Goal: Information Seeking & Learning: Check status

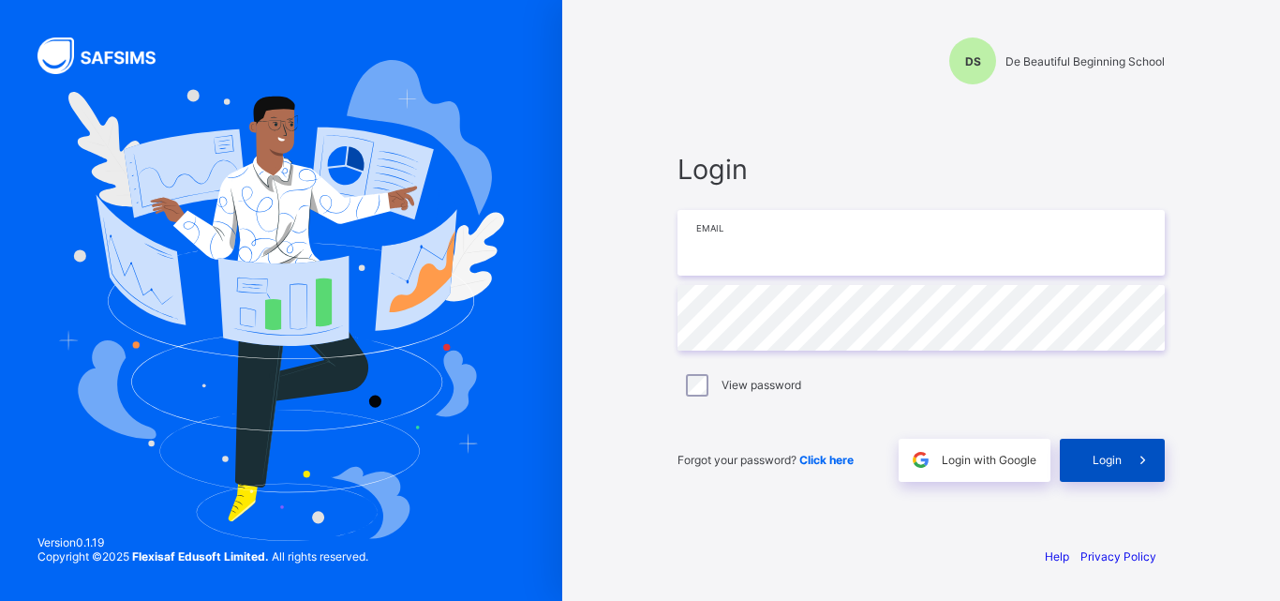
type input "**********"
click at [1094, 457] on span "Login" at bounding box center [1107, 460] width 29 height 14
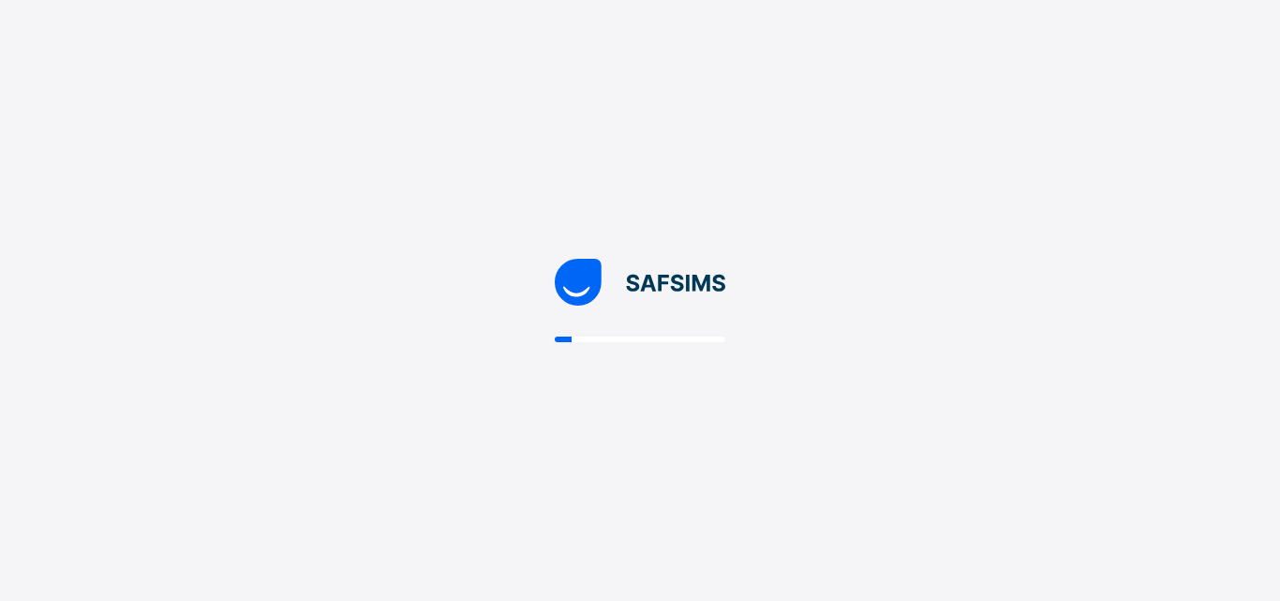
click at [1115, 457] on div at bounding box center [640, 300] width 1280 height 601
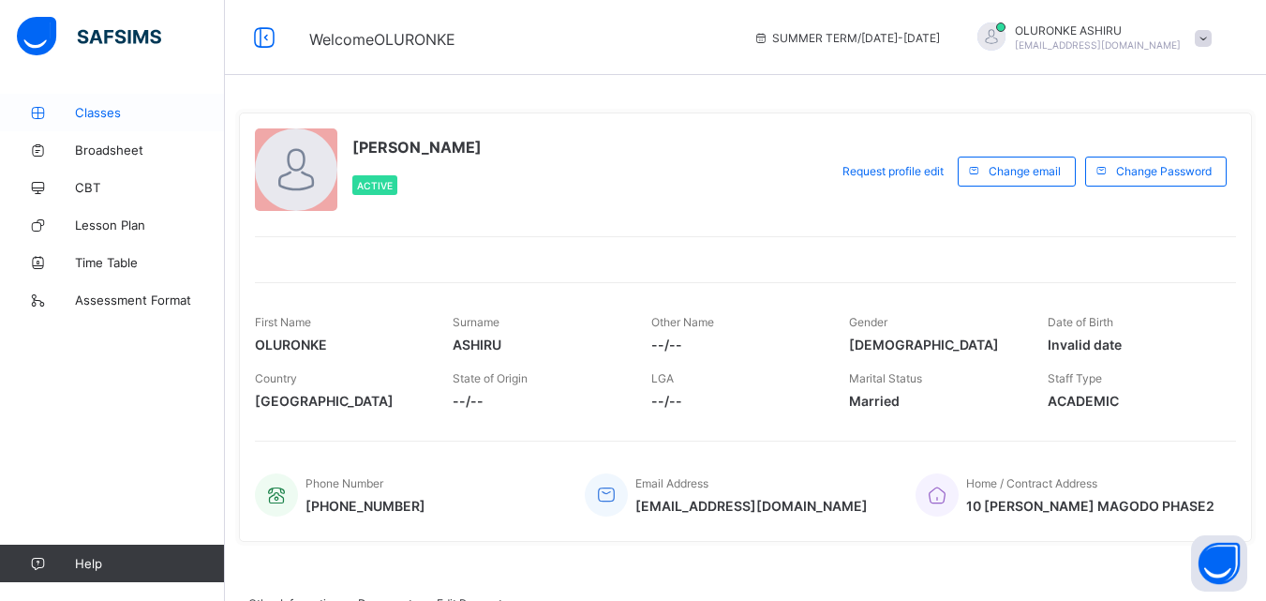
click at [92, 113] on span "Classes" at bounding box center [150, 112] width 150 height 15
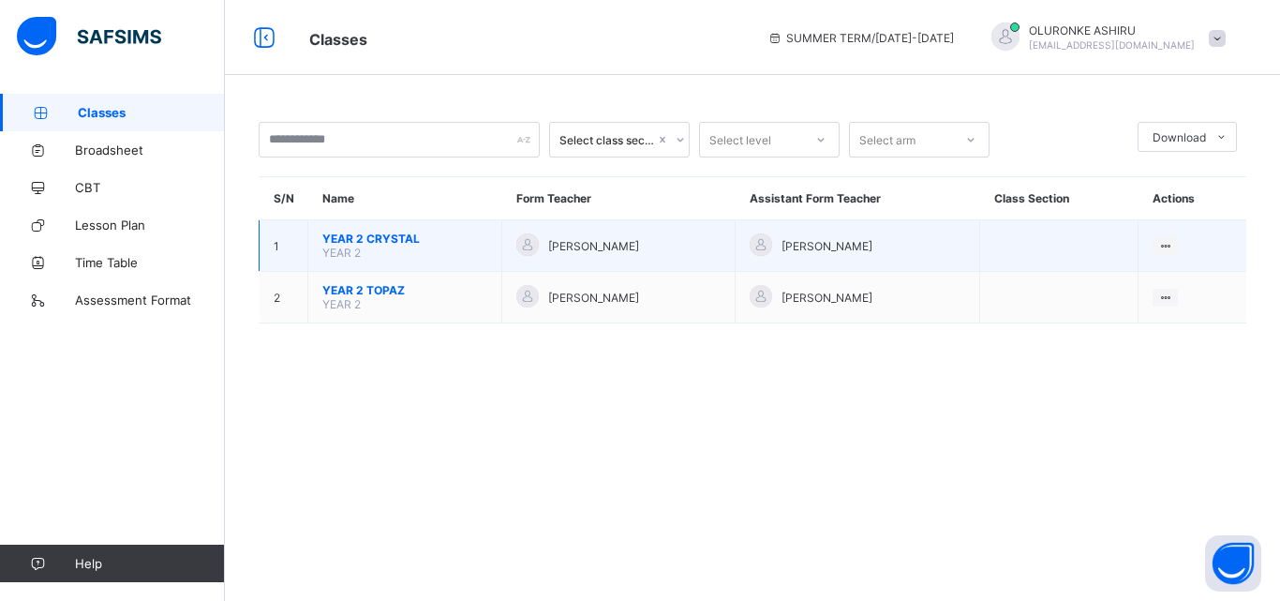
click at [398, 238] on span "YEAR 2 CRYSTAL" at bounding box center [404, 239] width 165 height 14
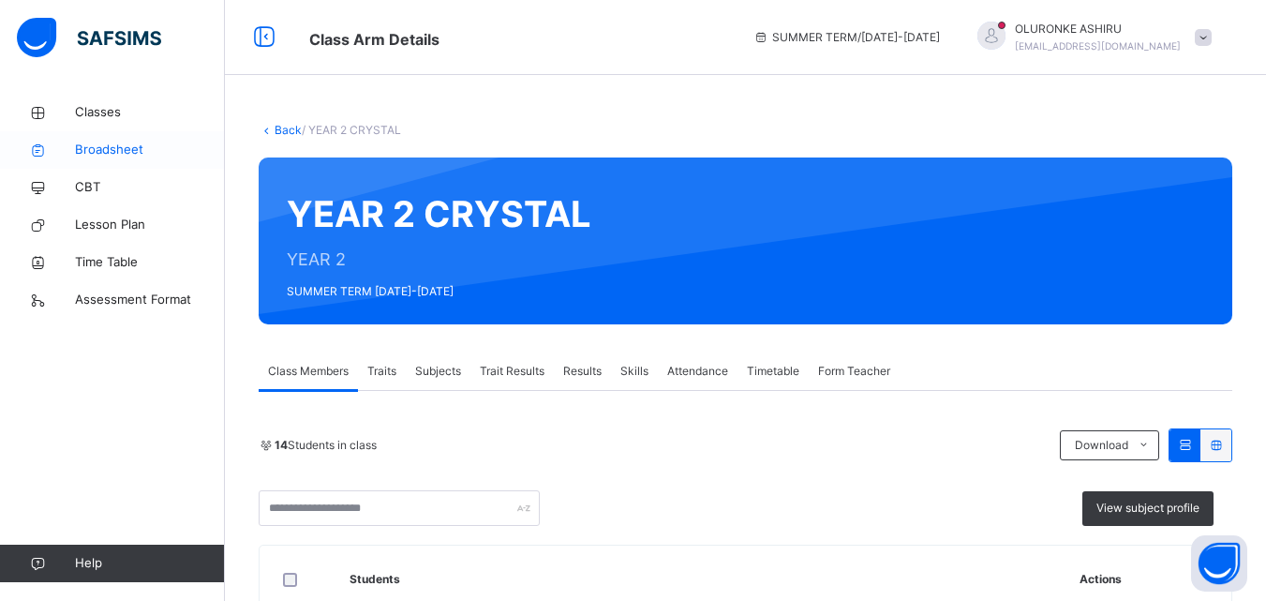
click at [107, 150] on span "Broadsheet" at bounding box center [150, 150] width 150 height 19
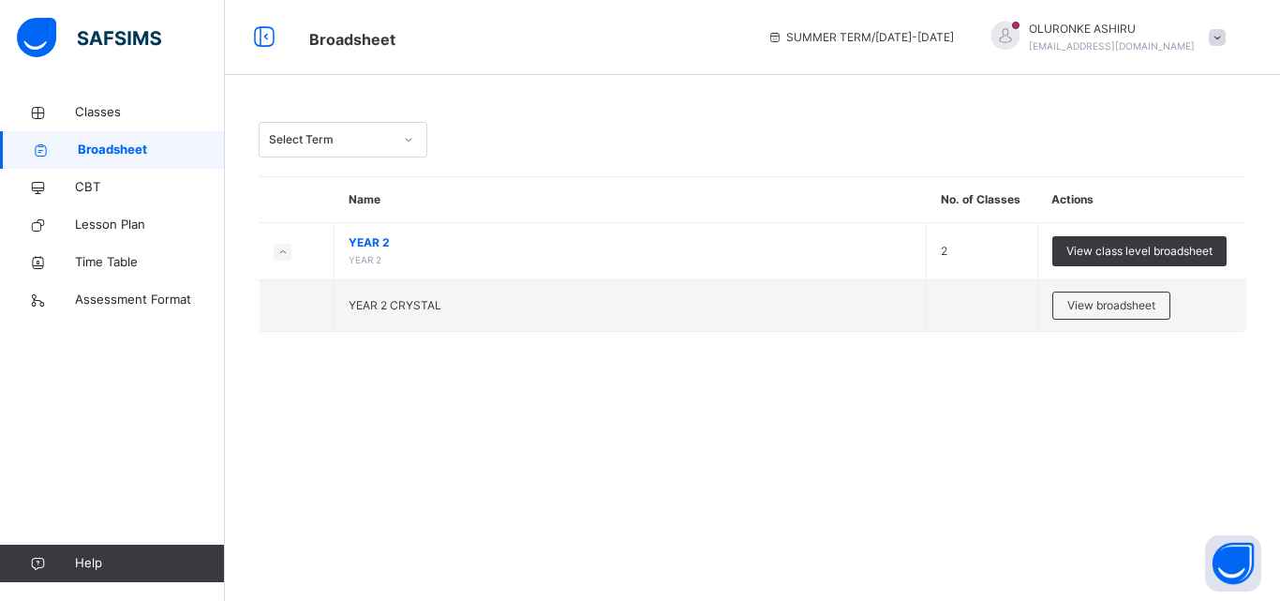
click at [409, 140] on icon at bounding box center [408, 139] width 11 height 19
click at [1101, 307] on span "View broadsheet" at bounding box center [1112, 305] width 88 height 17
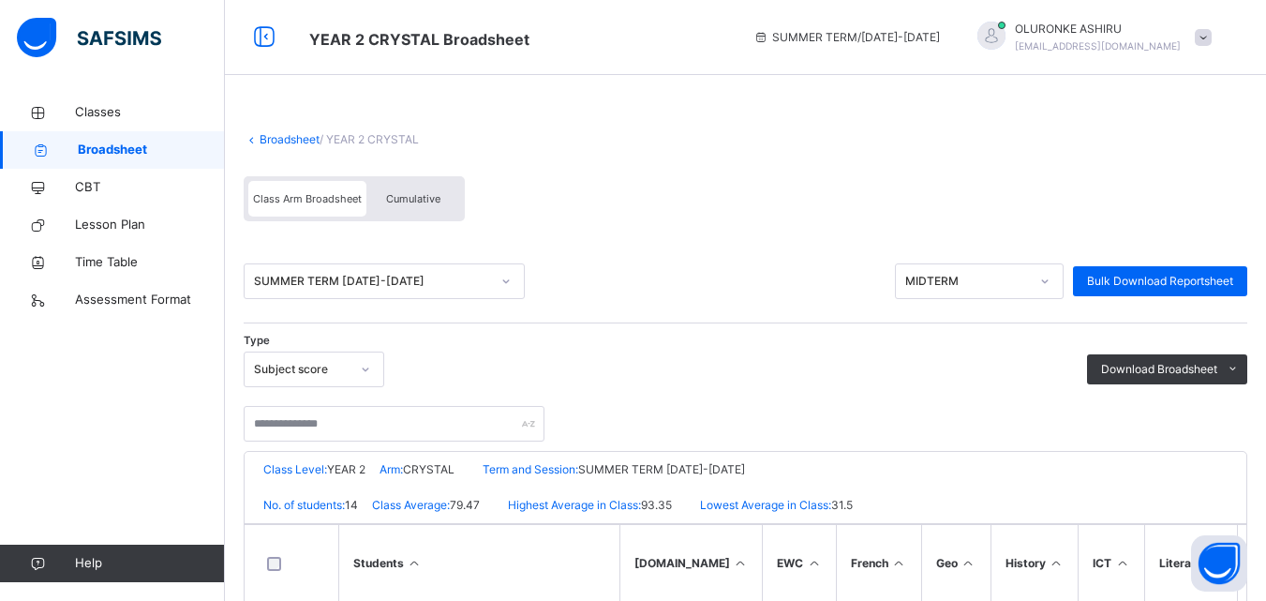
click at [411, 196] on span "Cumulative" at bounding box center [413, 198] width 54 height 13
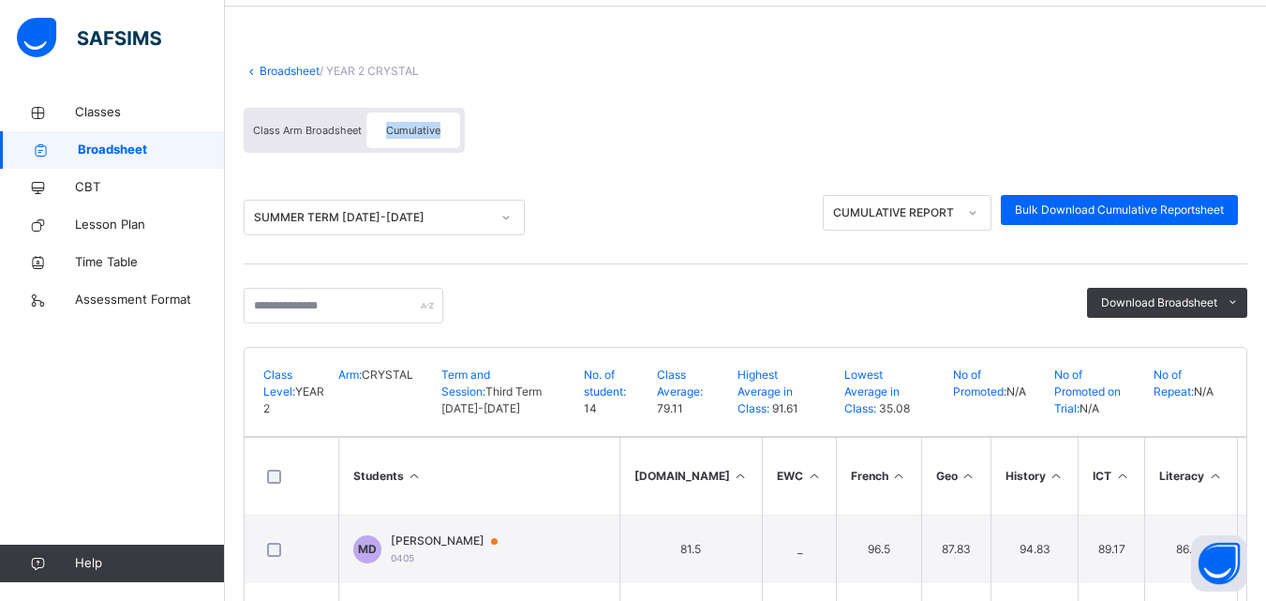
scroll to position [62, 0]
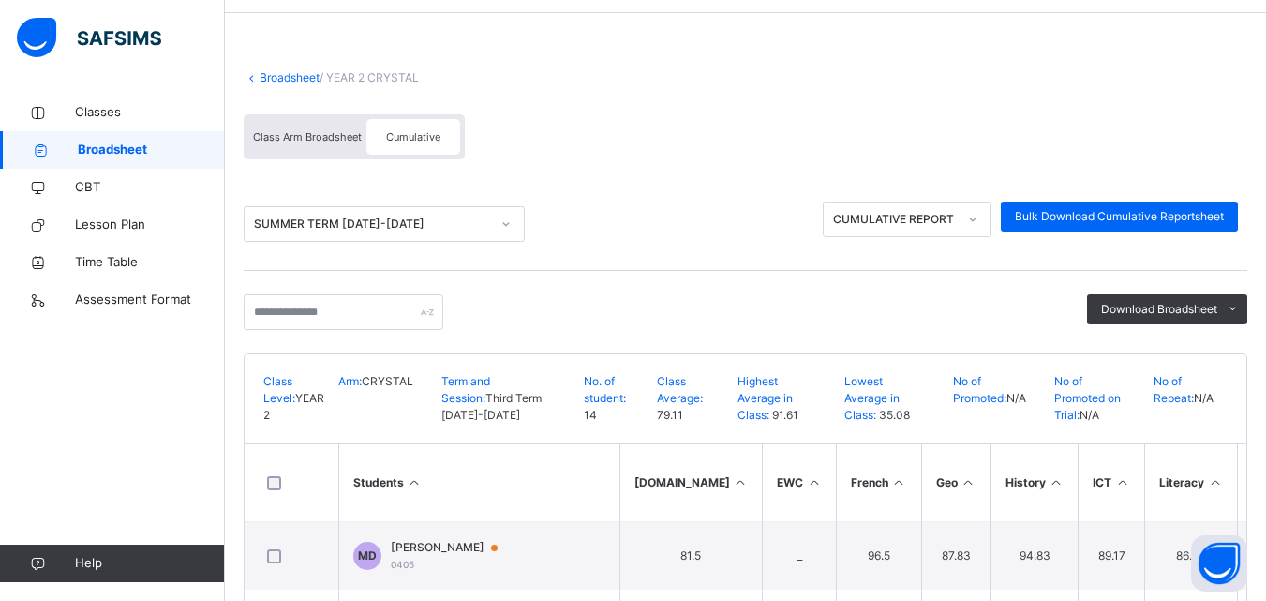
click at [905, 221] on div "CUMULATIVE REPORT" at bounding box center [895, 219] width 124 height 17
click at [956, 224] on div "CUMULATIVE REPORT" at bounding box center [895, 219] width 124 height 17
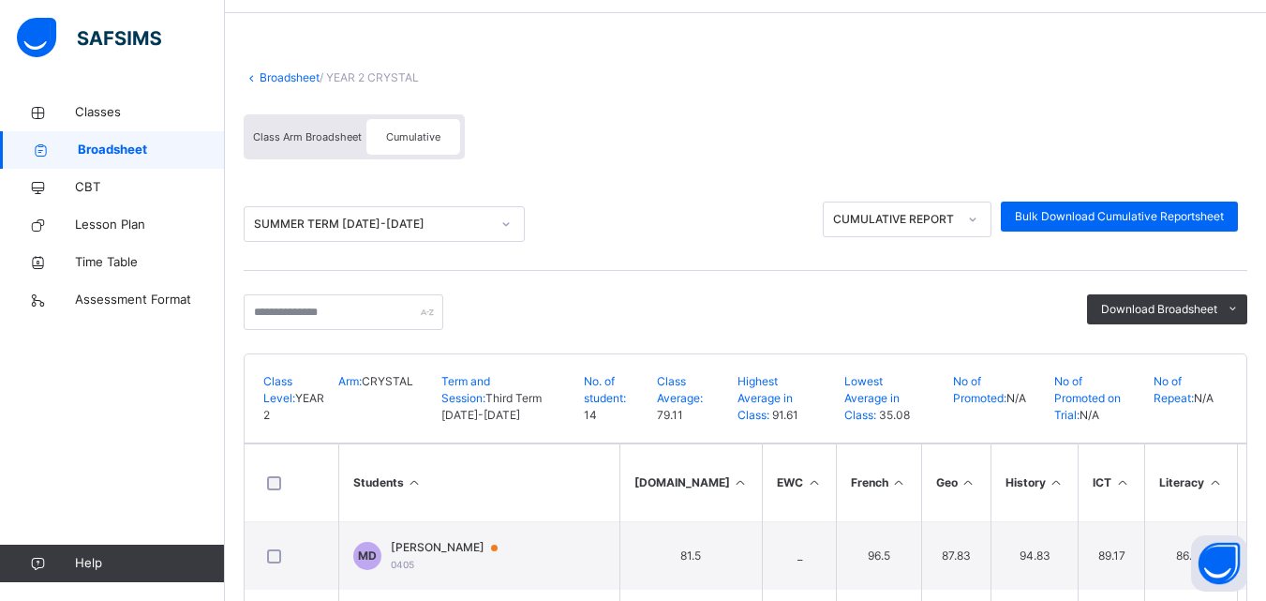
click at [409, 136] on span "Cumulative" at bounding box center [413, 136] width 54 height 13
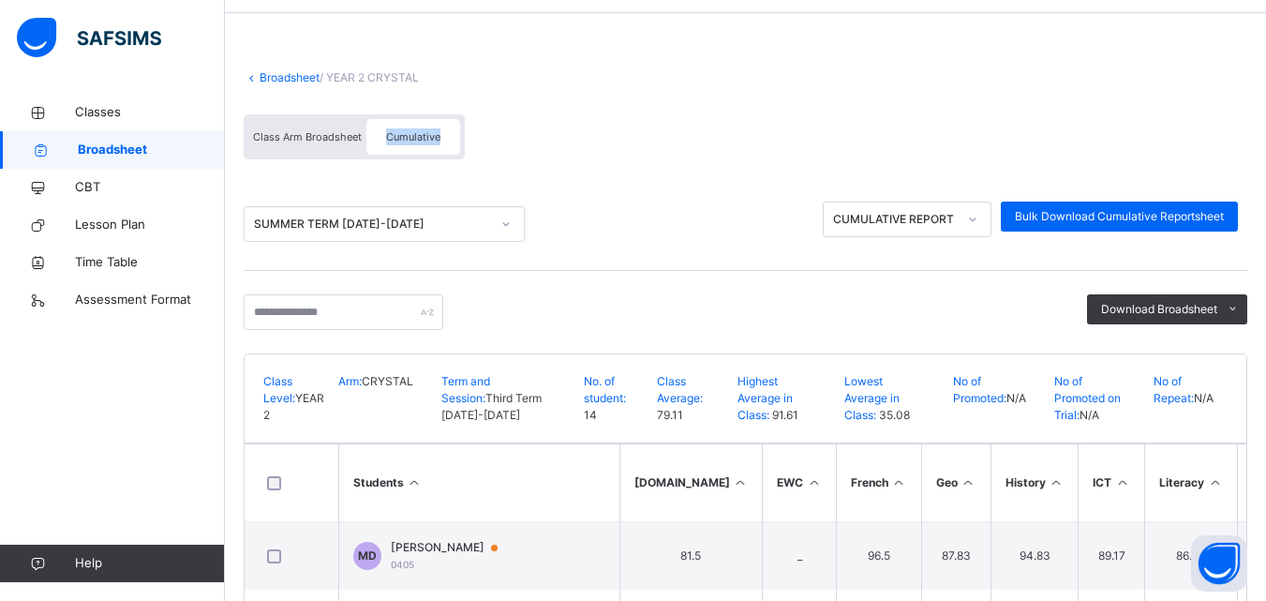
click at [409, 136] on span "Cumulative" at bounding box center [413, 136] width 54 height 13
click at [336, 139] on span "Class Arm Broadsheet" at bounding box center [307, 136] width 109 height 13
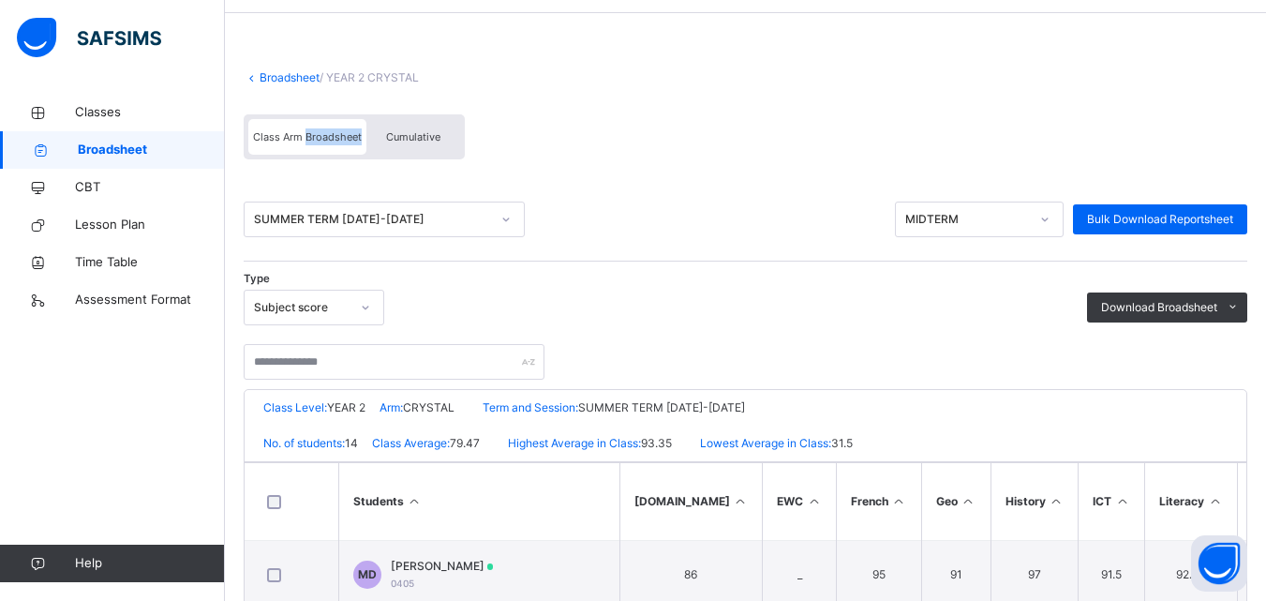
click at [322, 128] on div "Class Arm Broadsheet" at bounding box center [307, 137] width 118 height 36
click at [406, 137] on span "Cumulative" at bounding box center [413, 136] width 54 height 13
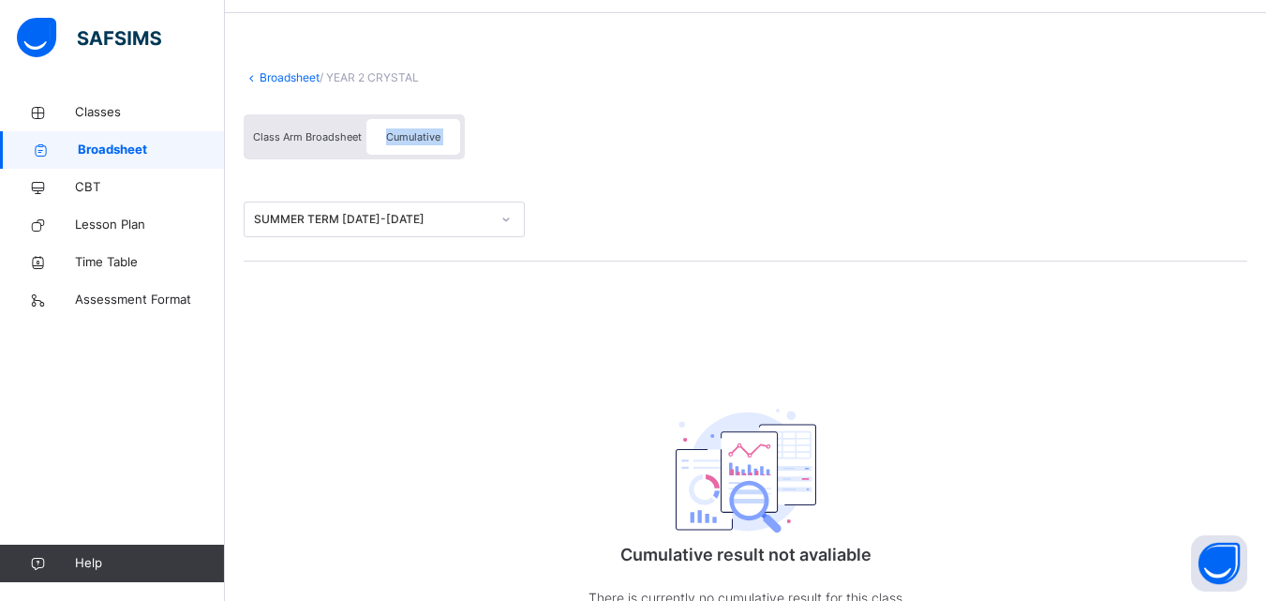
click at [406, 137] on span "Cumulative" at bounding box center [413, 136] width 54 height 13
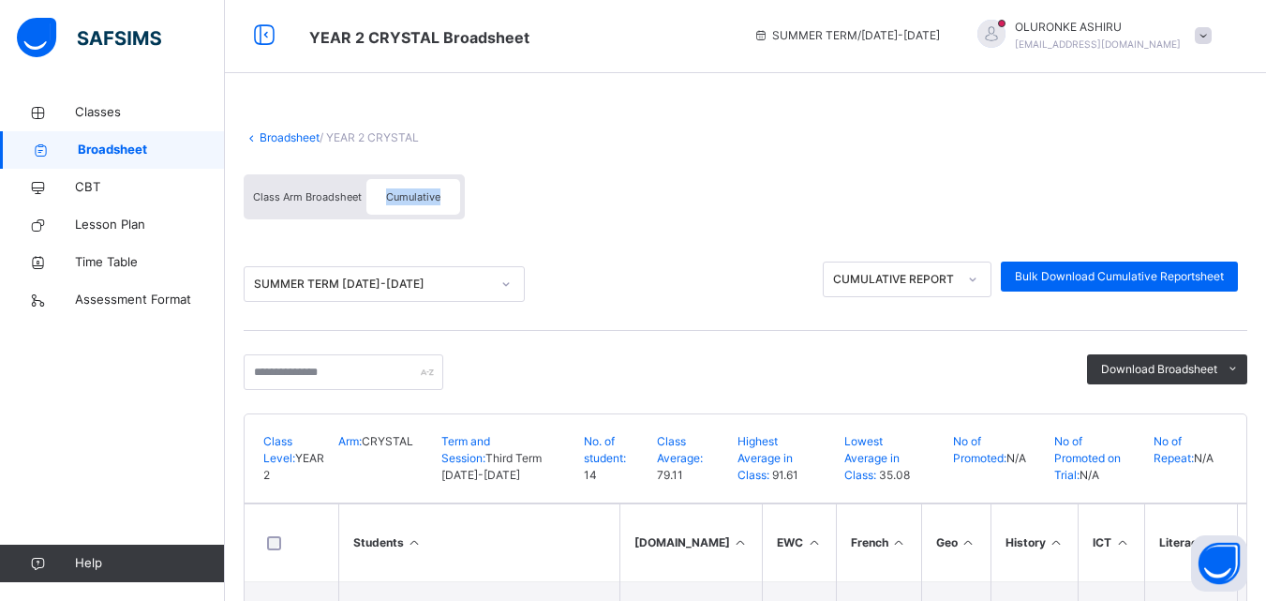
scroll to position [0, 0]
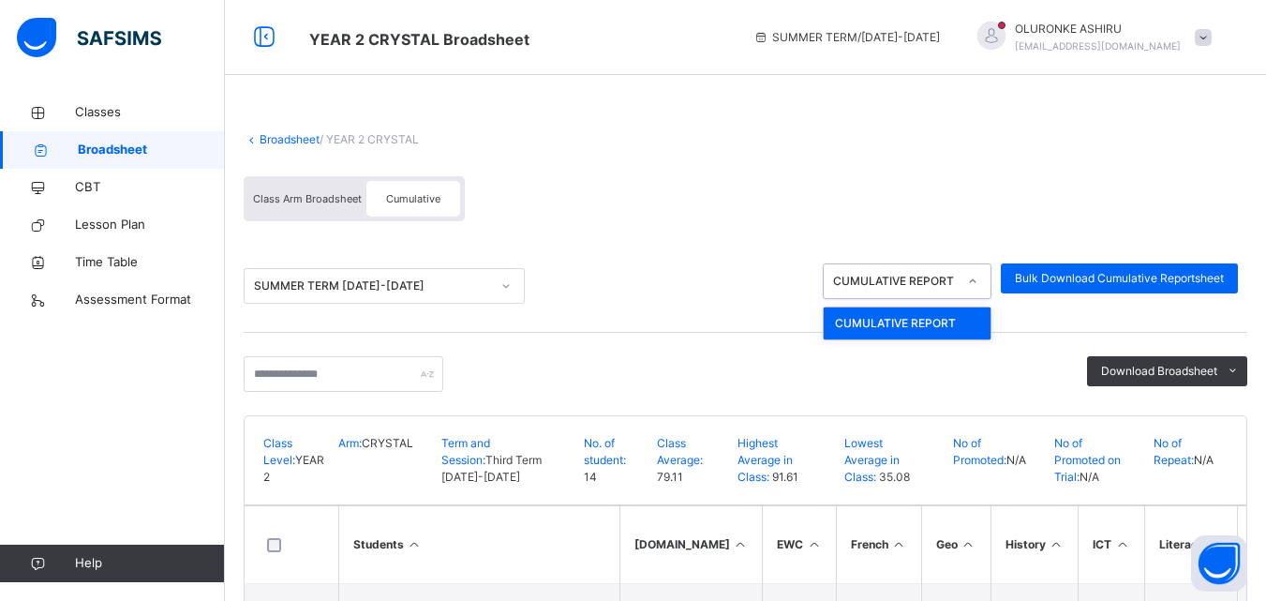
click at [925, 281] on div "CUMULATIVE REPORT" at bounding box center [895, 281] width 124 height 17
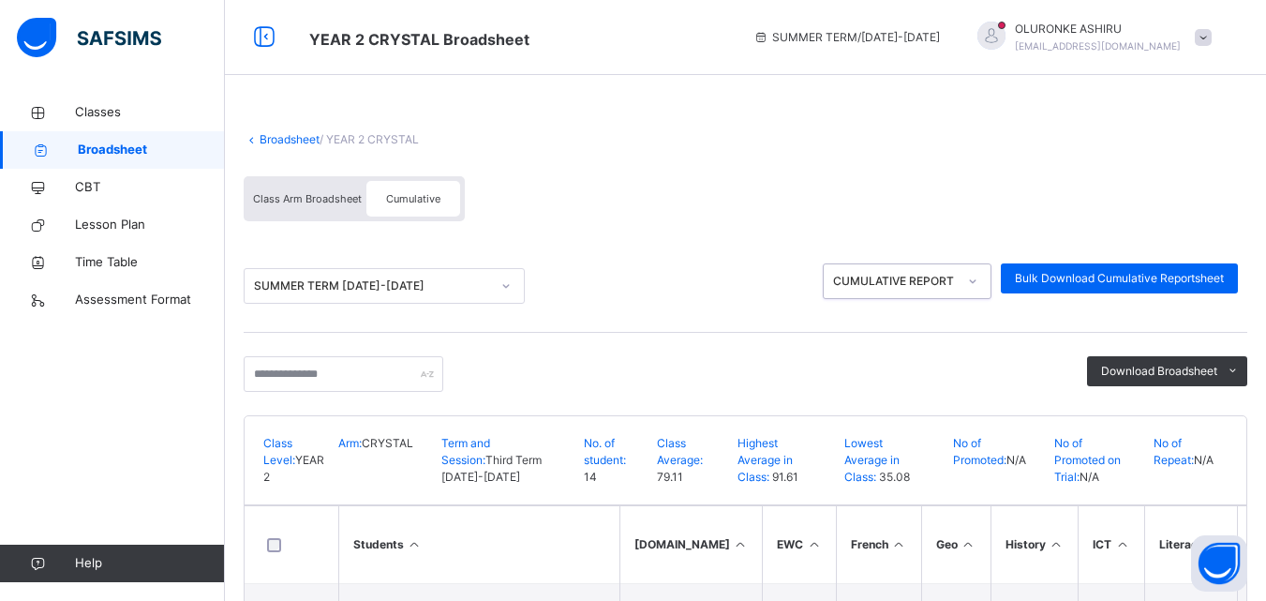
click at [925, 281] on div "CUMULATIVE REPORT" at bounding box center [895, 281] width 124 height 17
click at [336, 196] on span "Class Arm Broadsheet" at bounding box center [307, 198] width 109 height 13
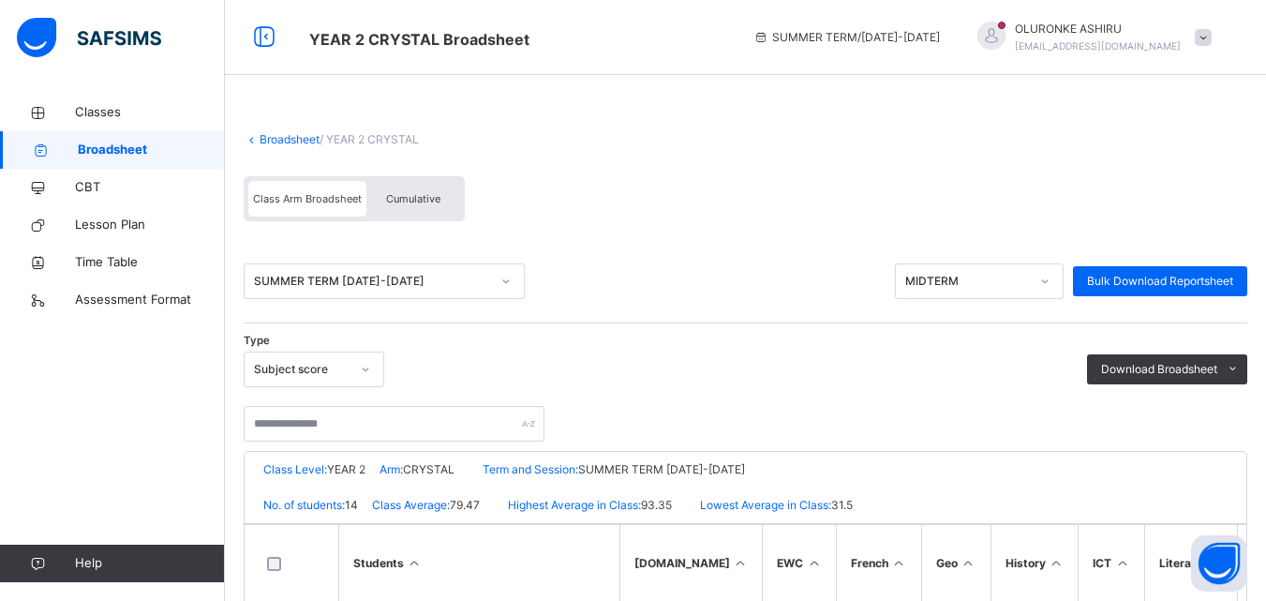
click at [424, 198] on span "Cumulative" at bounding box center [413, 198] width 54 height 13
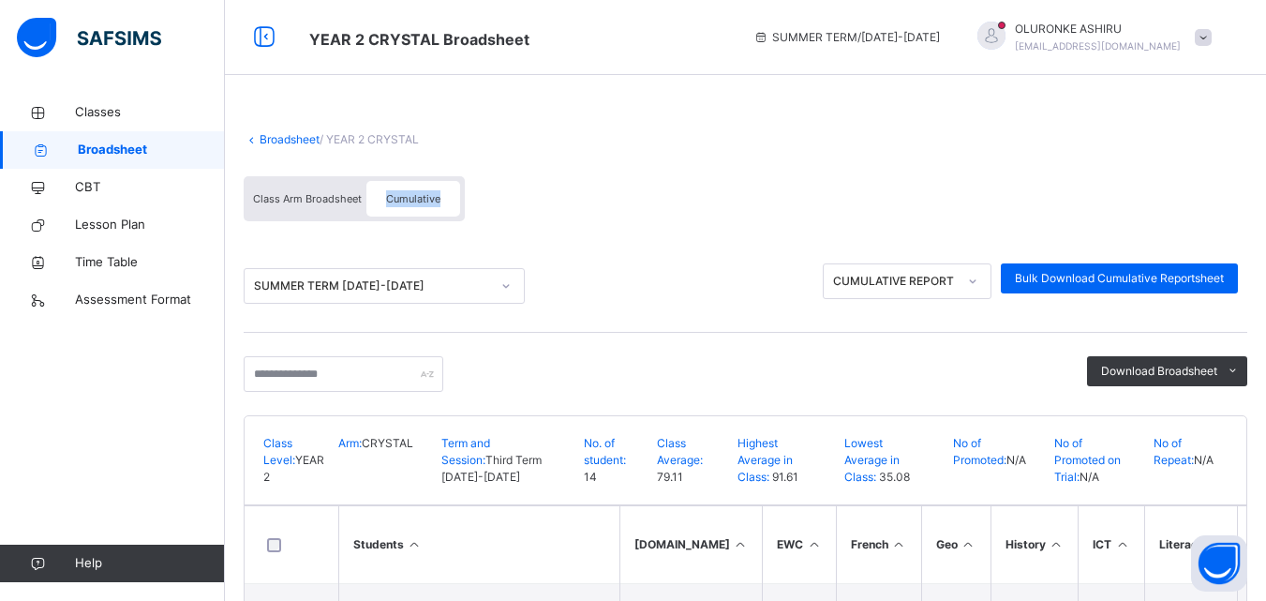
click at [922, 277] on div "CUMULATIVE REPORT" at bounding box center [895, 281] width 124 height 17
drag, startPoint x: 985, startPoint y: 273, endPoint x: 1053, endPoint y: 277, distance: 67.7
click at [1053, 277] on div "0 results available. Select is focused ,type to refine list, press Down to open…" at bounding box center [1031, 281] width 434 height 36
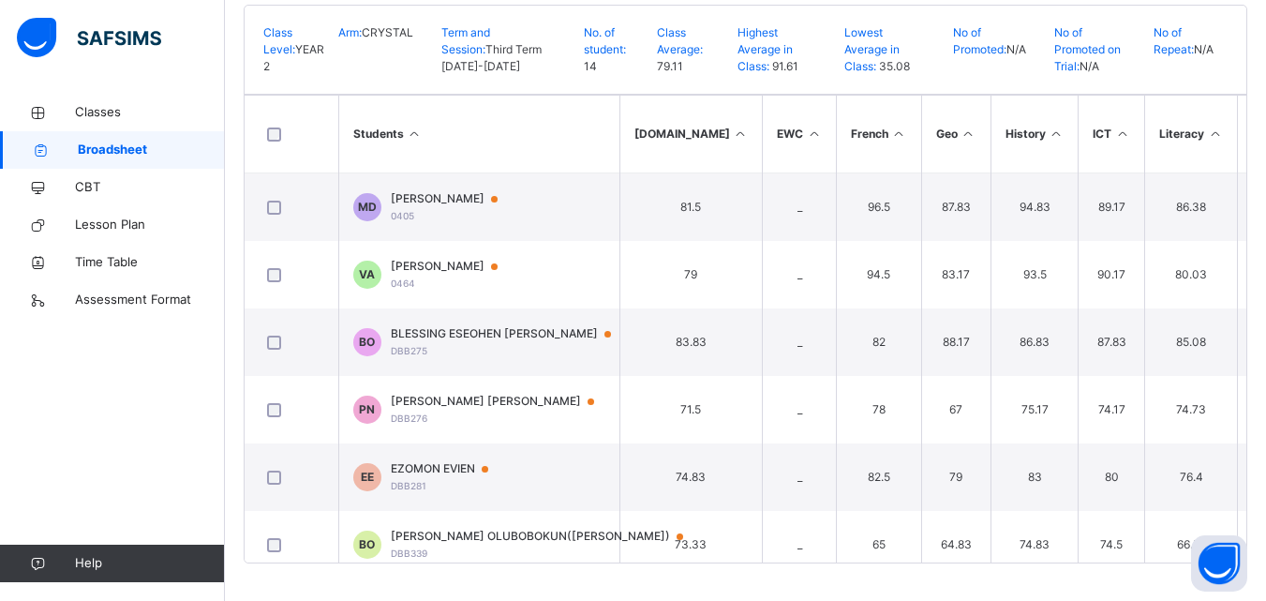
scroll to position [2, 0]
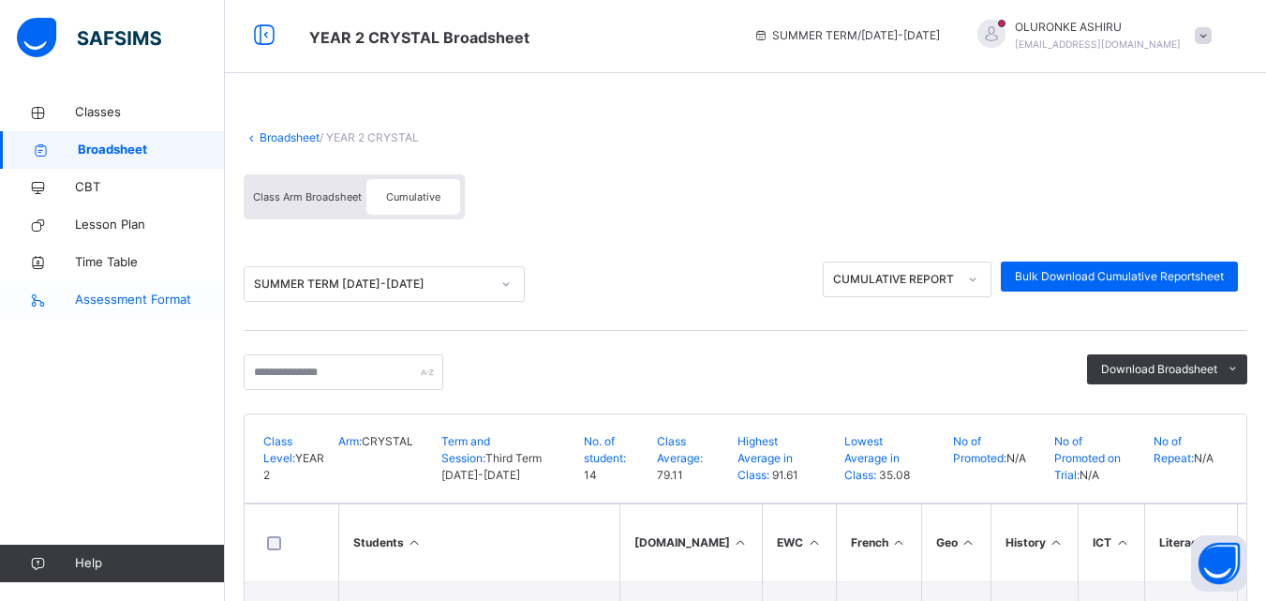
click at [157, 312] on link "Assessment Format" at bounding box center [112, 299] width 225 height 37
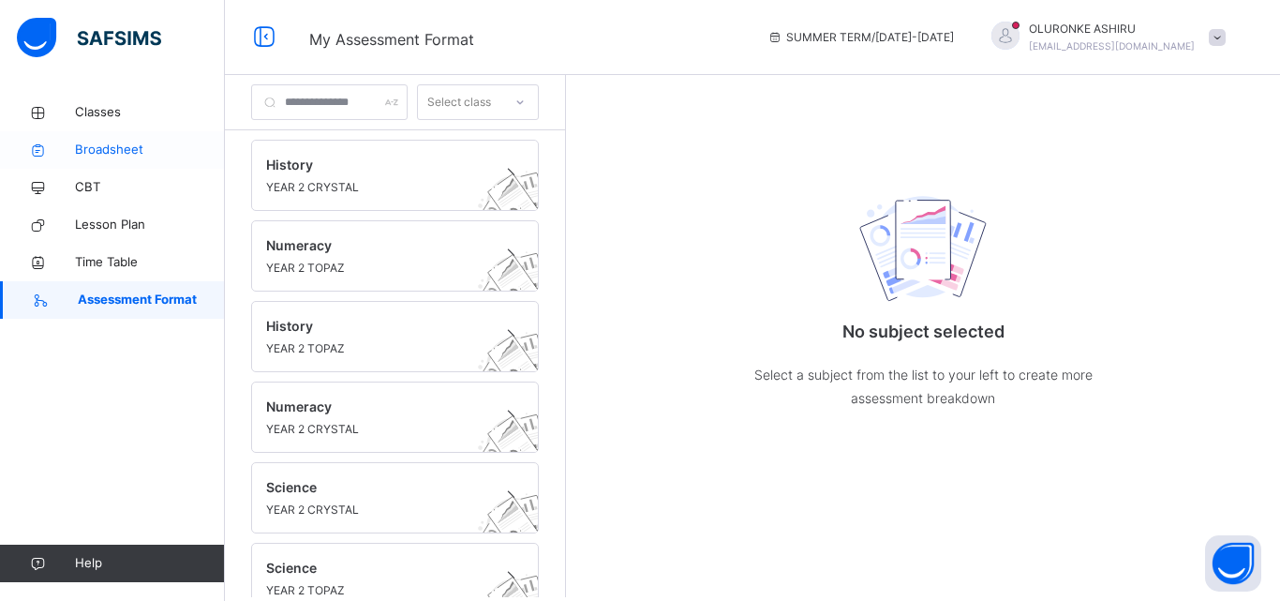
click at [101, 150] on span "Broadsheet" at bounding box center [150, 150] width 150 height 19
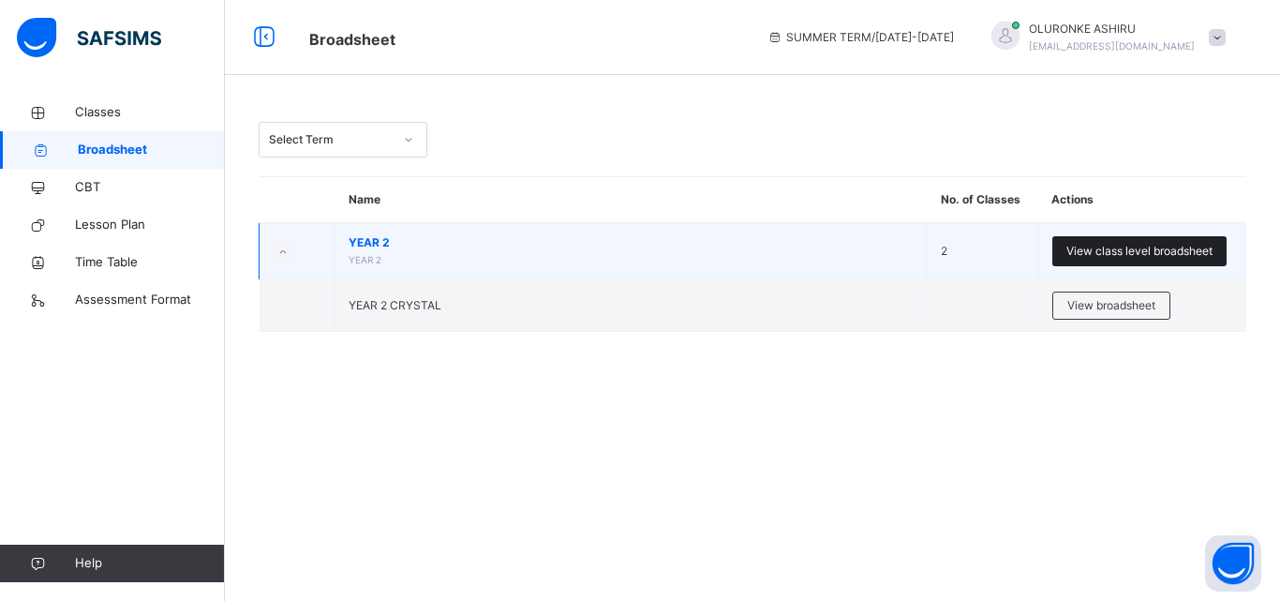
click at [1144, 251] on span "View class level broadsheet" at bounding box center [1140, 251] width 146 height 17
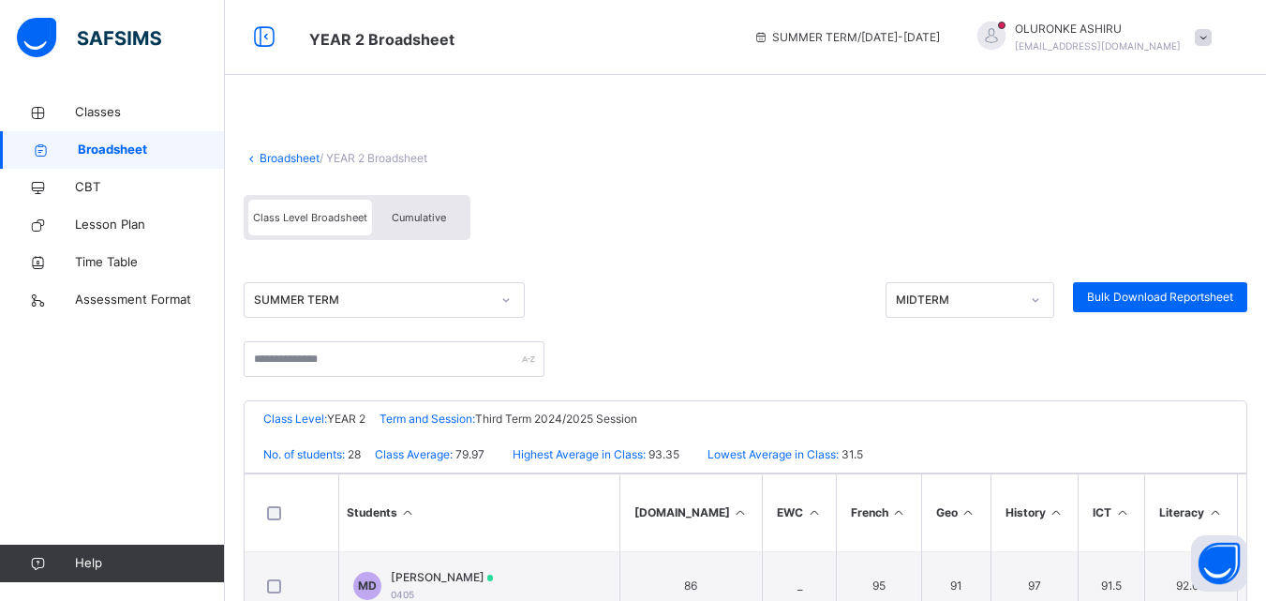
click at [422, 221] on span "Cumulative" at bounding box center [419, 217] width 54 height 13
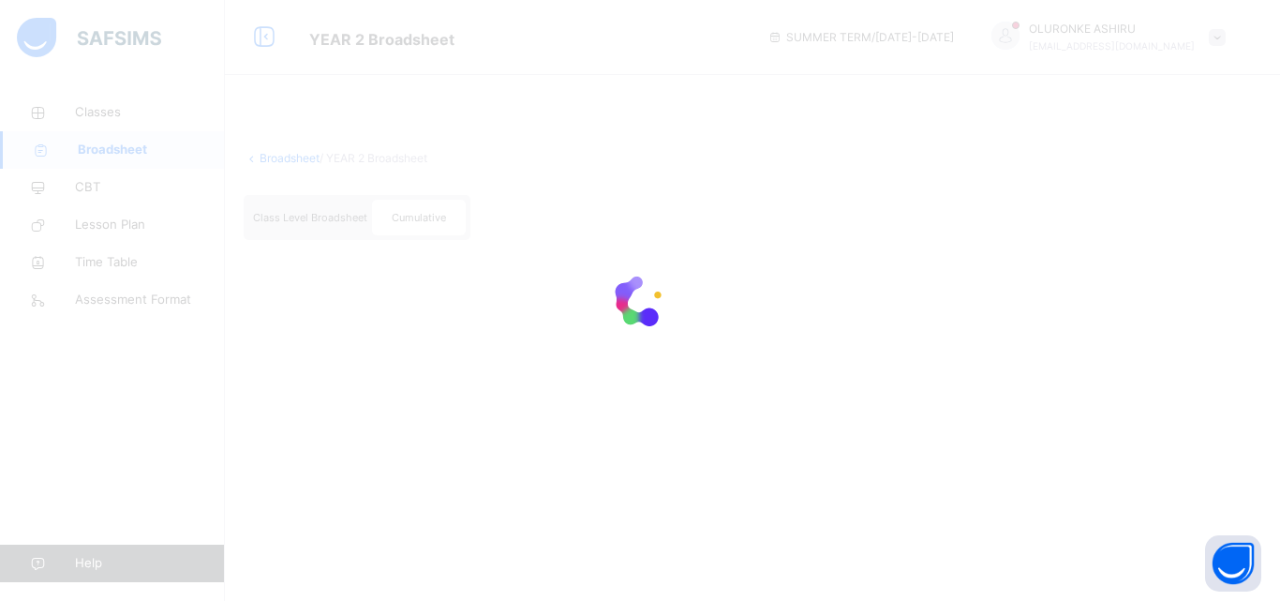
click at [422, 221] on span "Cumulative" at bounding box center [419, 217] width 54 height 13
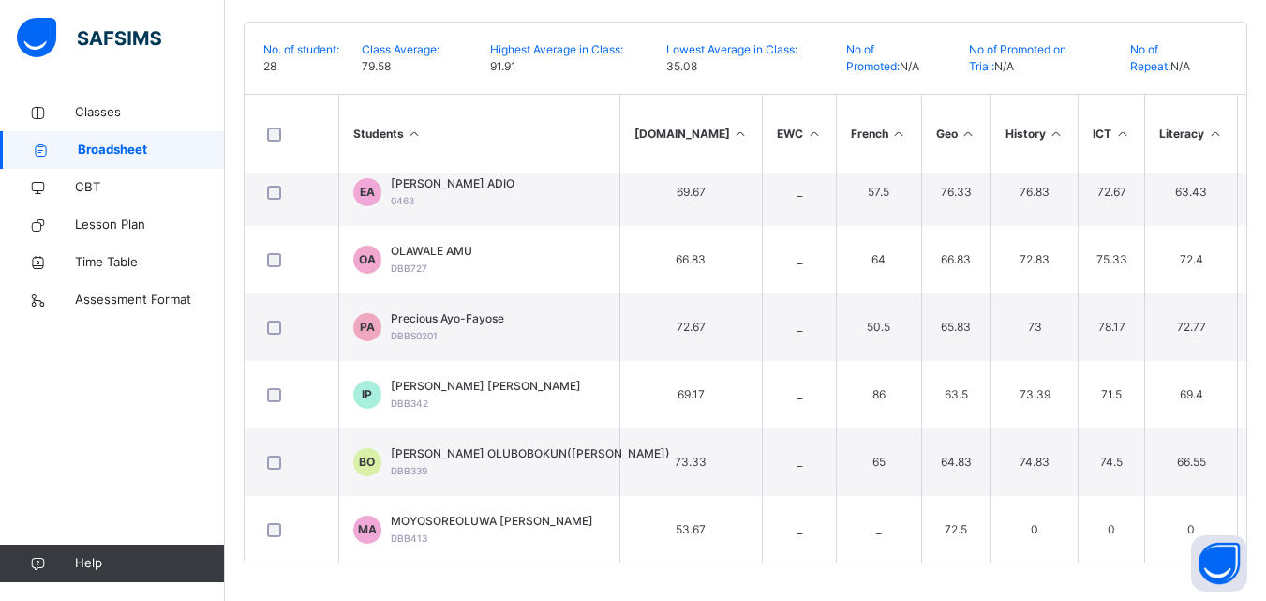
scroll to position [1508, 0]
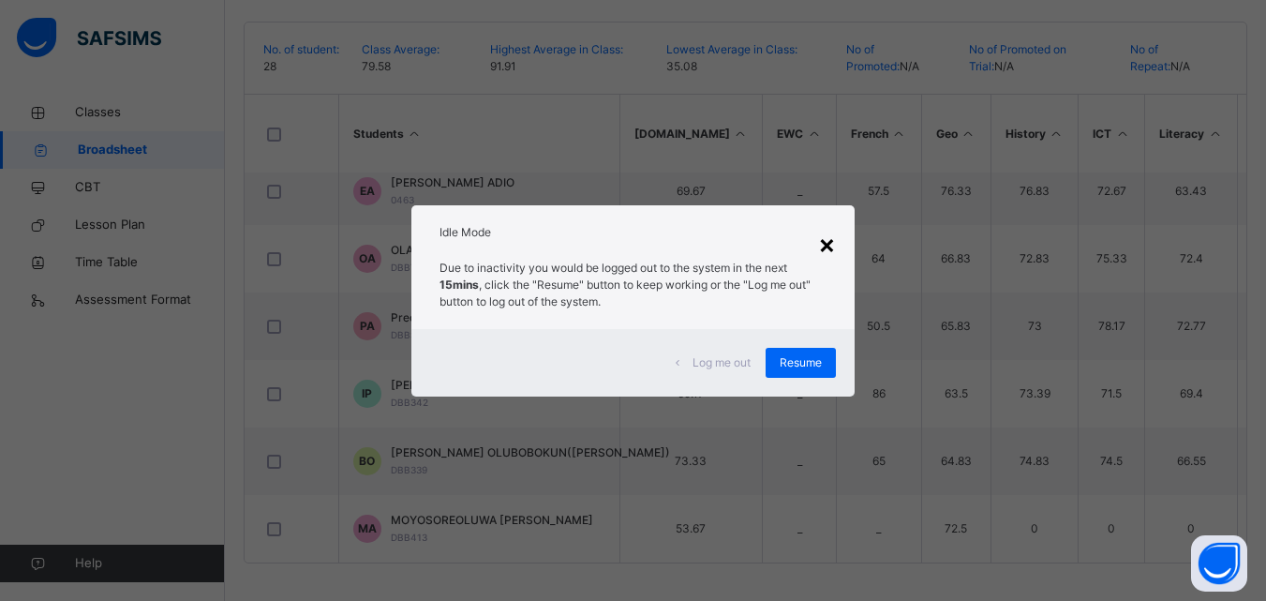
click at [823, 237] on div "×" at bounding box center [827, 243] width 18 height 39
